Goal: Transaction & Acquisition: Purchase product/service

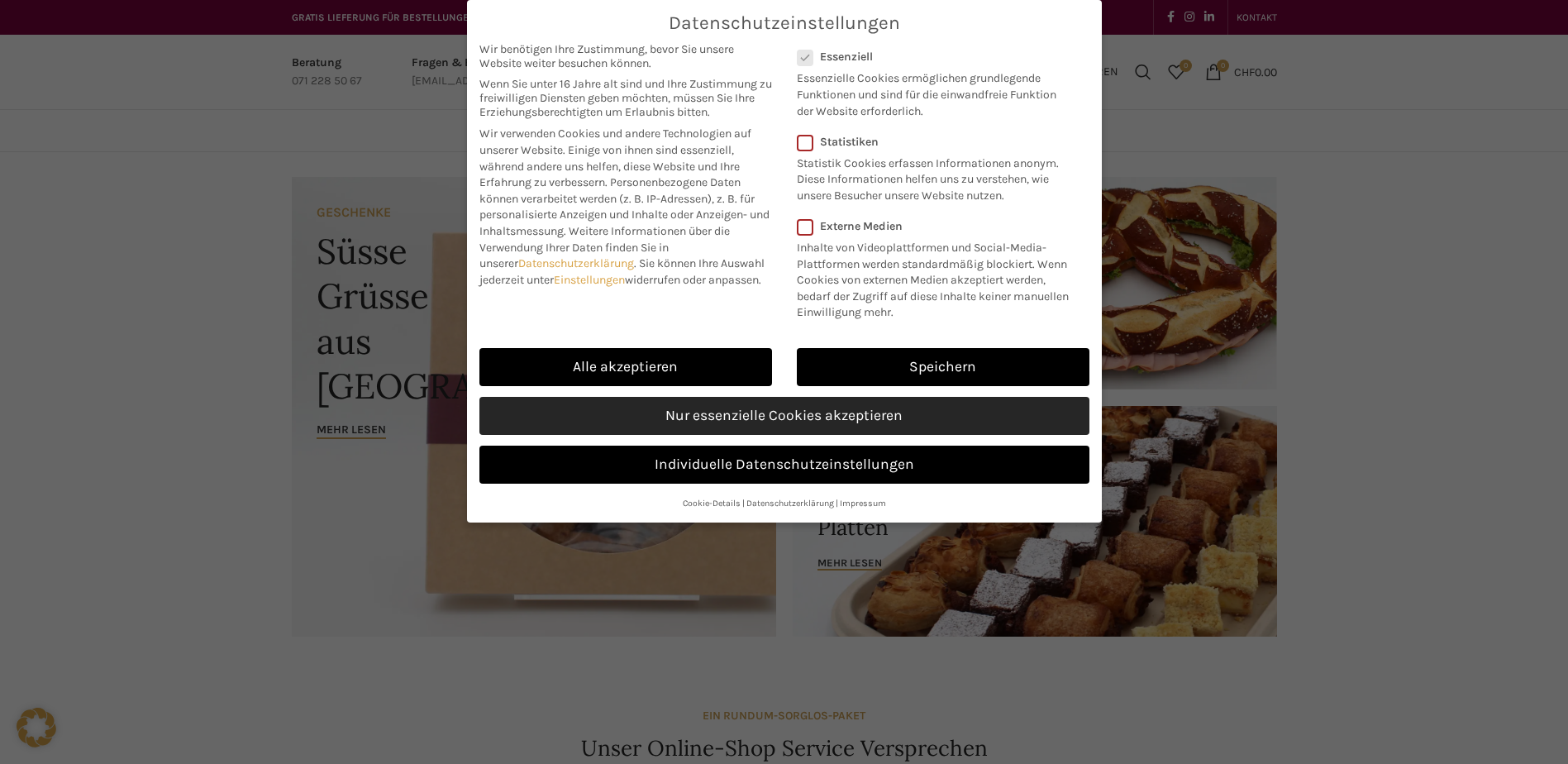
click at [712, 413] on link "Nur essenzielle Cookies akzeptieren" at bounding box center [784, 415] width 610 height 38
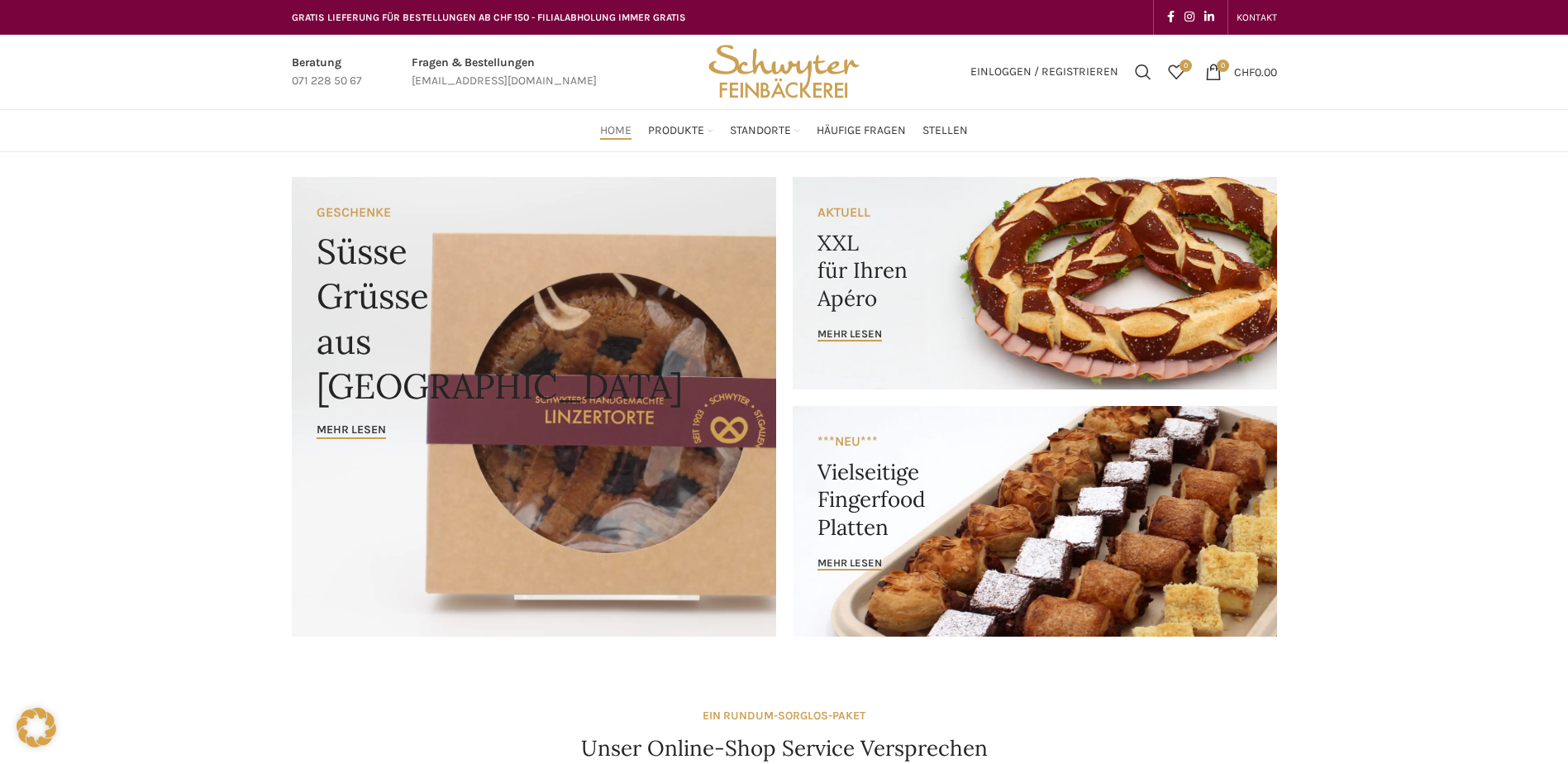
click at [1106, 281] on link "Banner link" at bounding box center [1034, 283] width 485 height 212
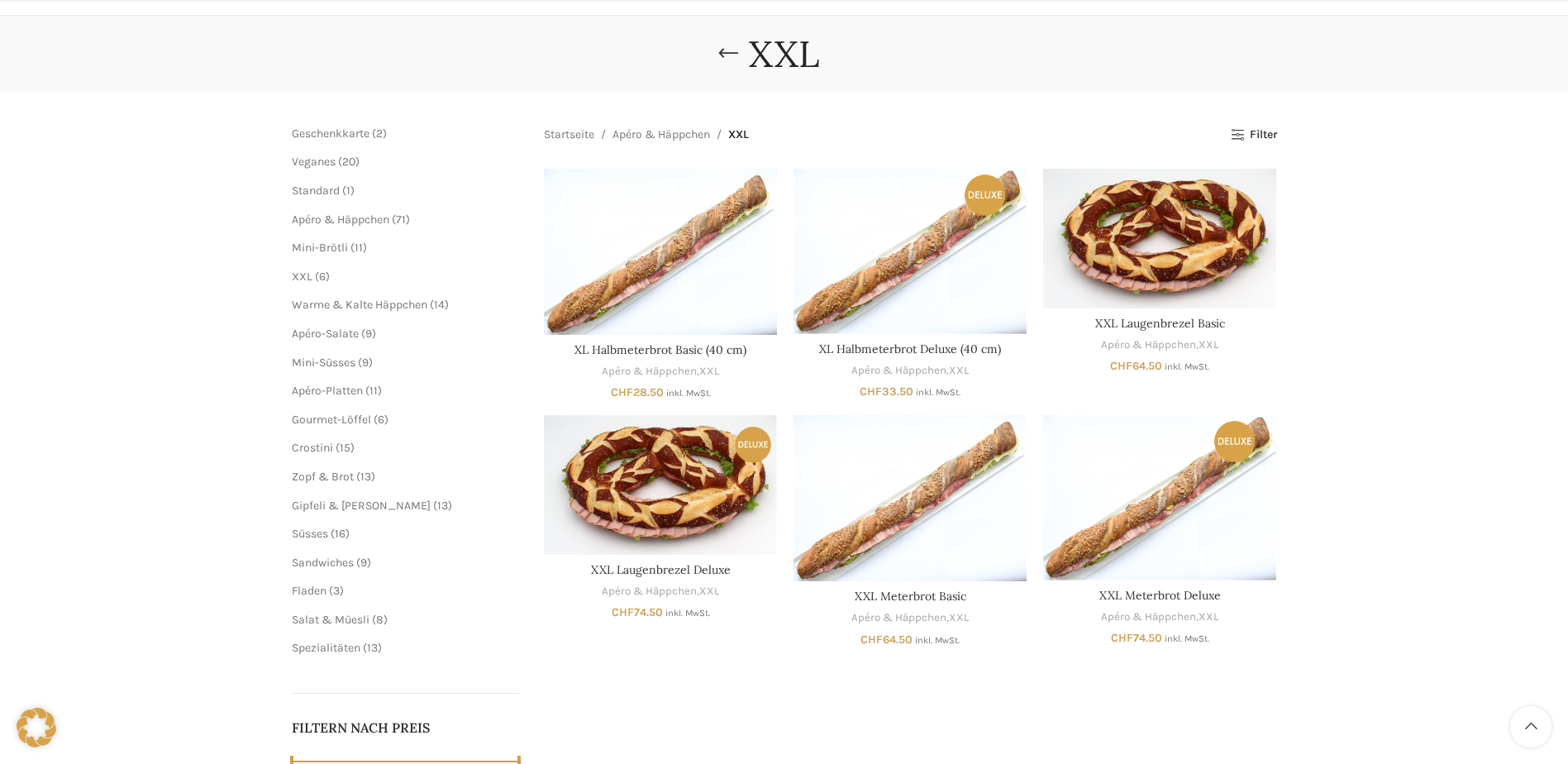
scroll to position [165, 0]
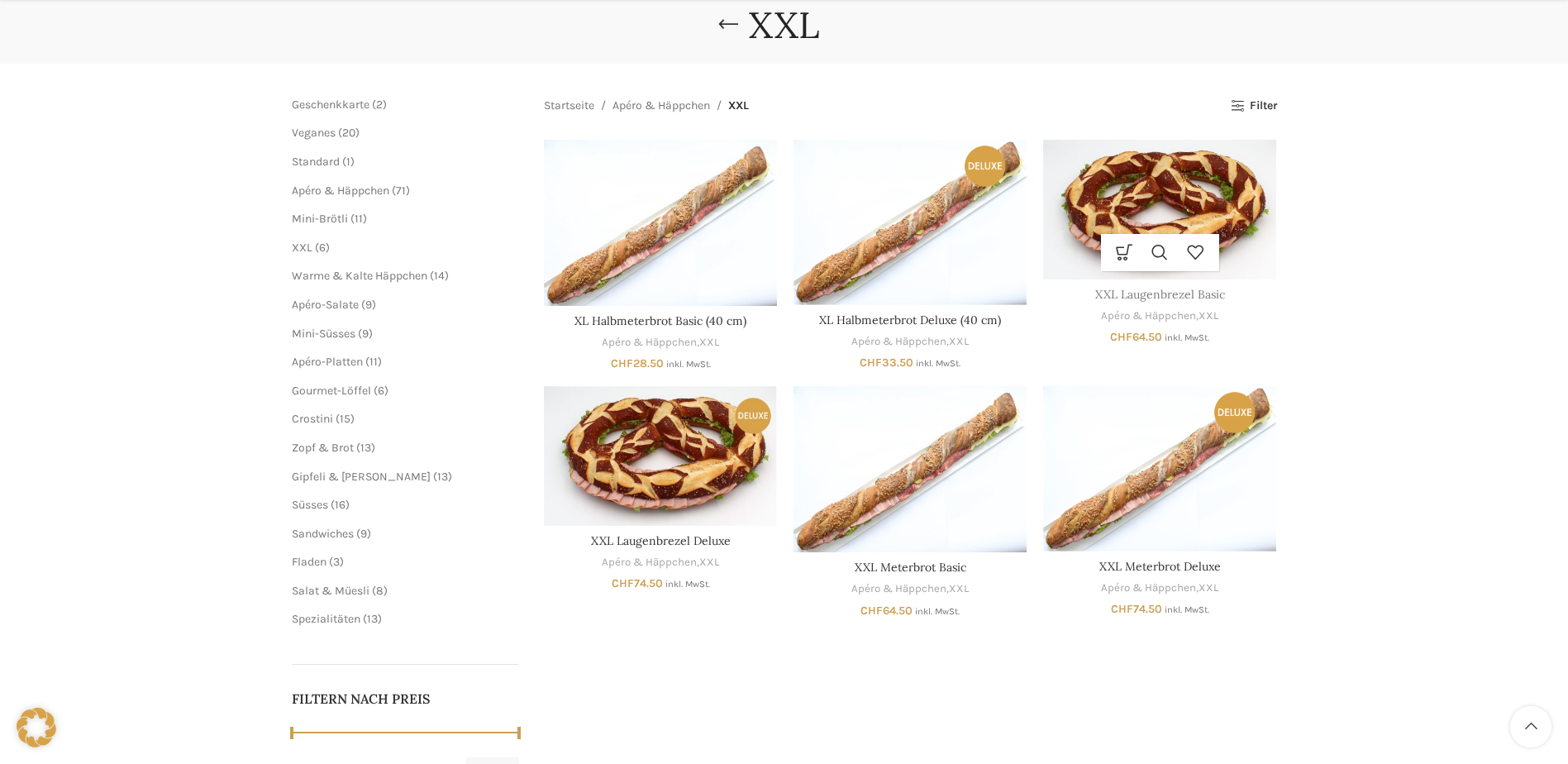
click at [1156, 293] on link "XXL Laugenbrezel Basic" at bounding box center [1160, 294] width 129 height 15
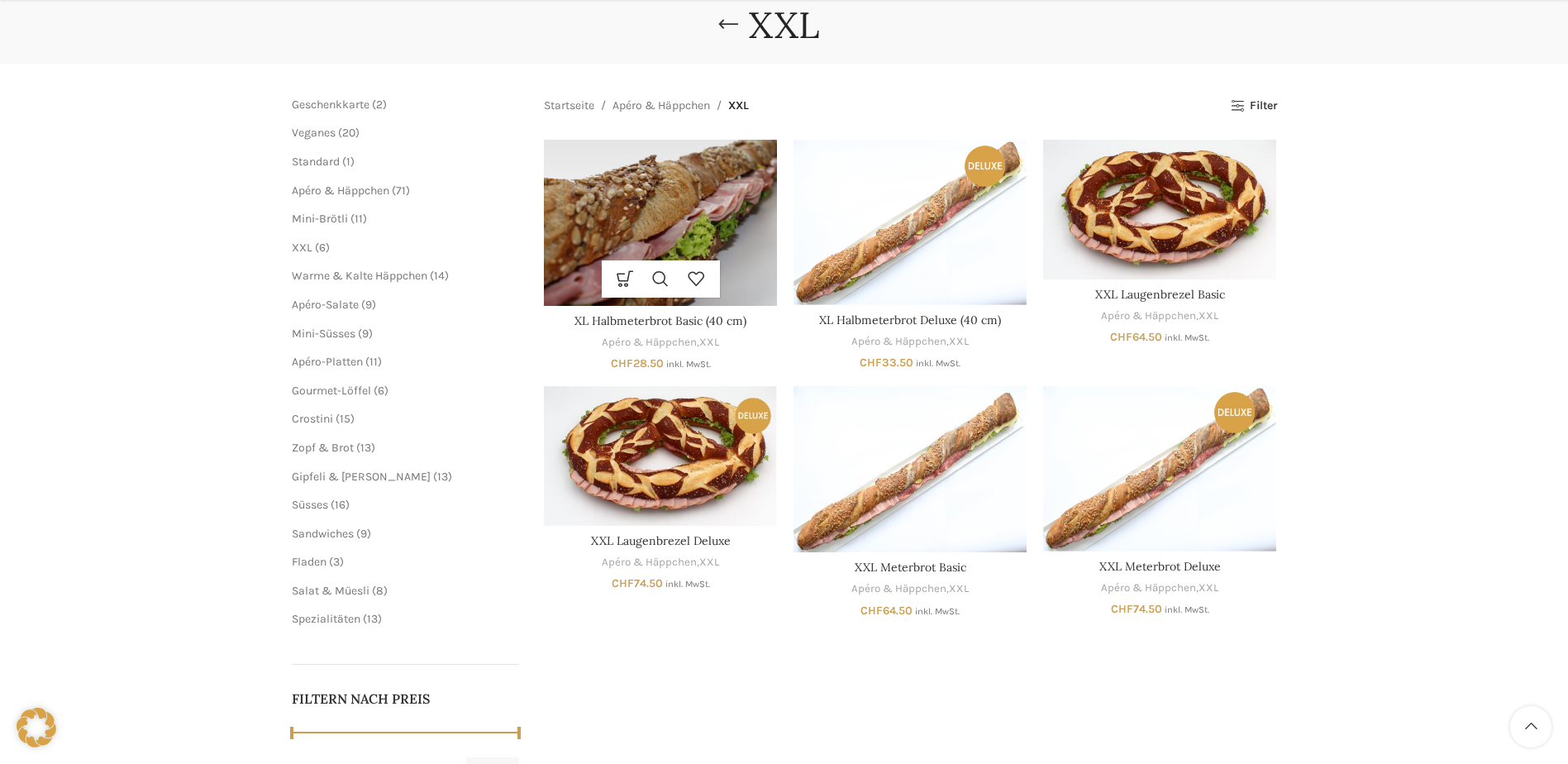
click at [644, 208] on img "XL Halbmeterbrot Basic (40 cm)" at bounding box center [661, 223] width 233 height 166
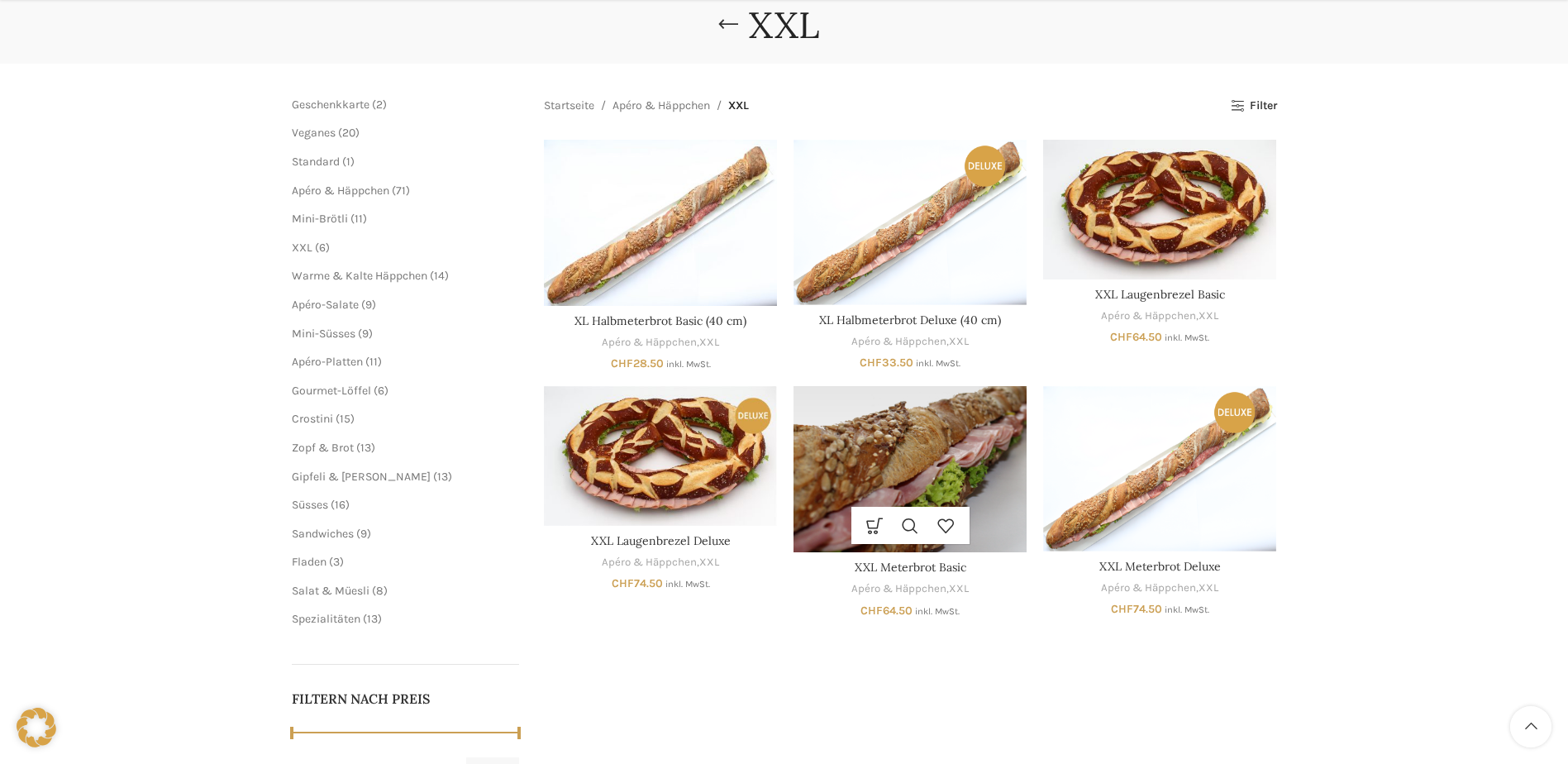
click at [957, 486] on img "XXL Meterbrot Basic" at bounding box center [910, 469] width 233 height 166
